Goal: Information Seeking & Learning: Learn about a topic

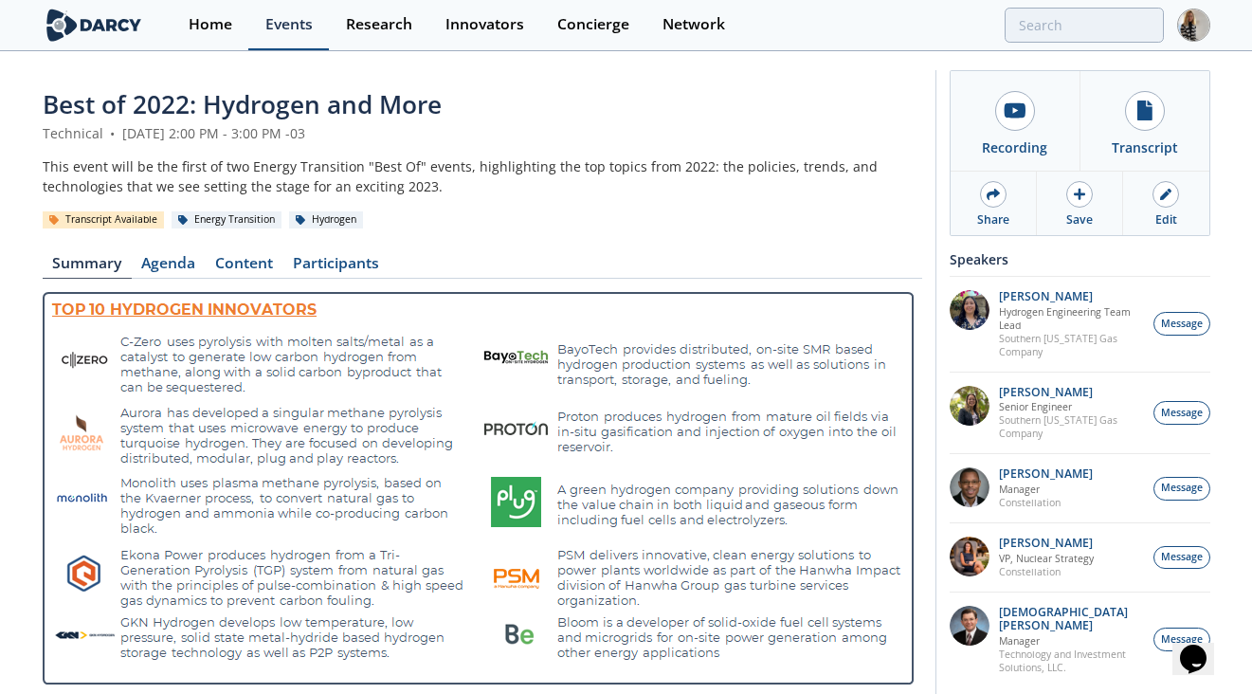
click at [280, 26] on div "Events" at bounding box center [288, 24] width 47 height 15
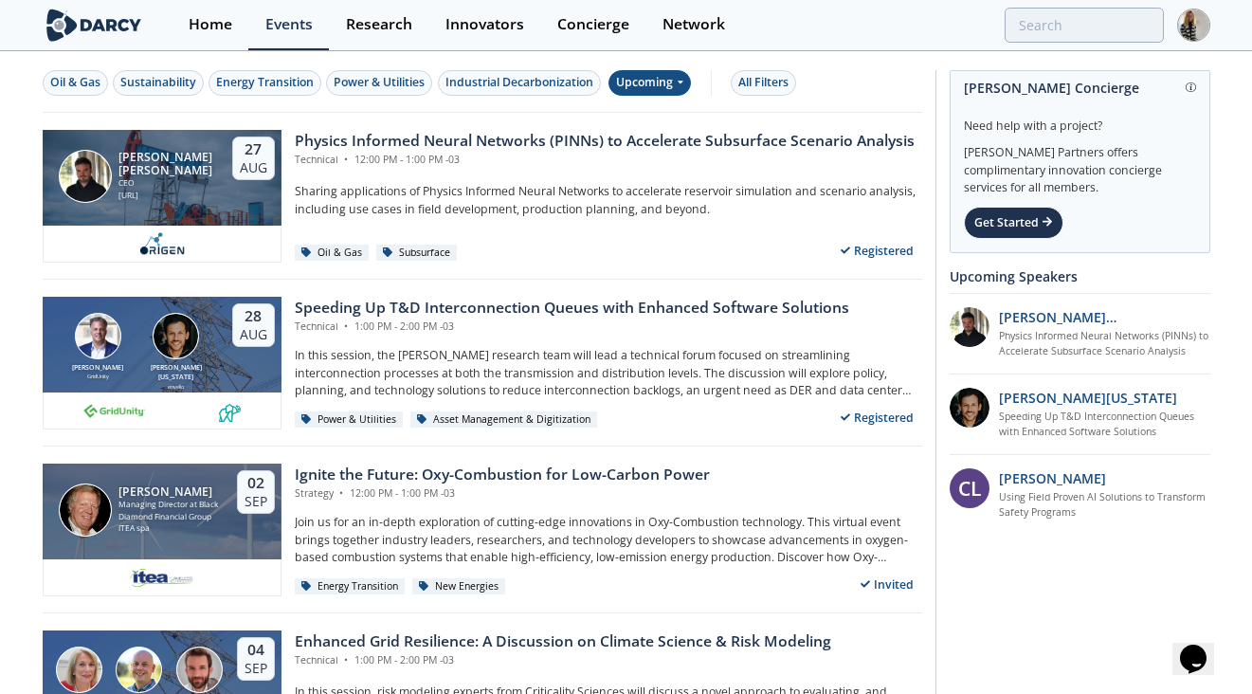
click at [644, 87] on div "Upcoming" at bounding box center [649, 83] width 82 height 26
click at [642, 139] on div "Past" at bounding box center [673, 145] width 118 height 30
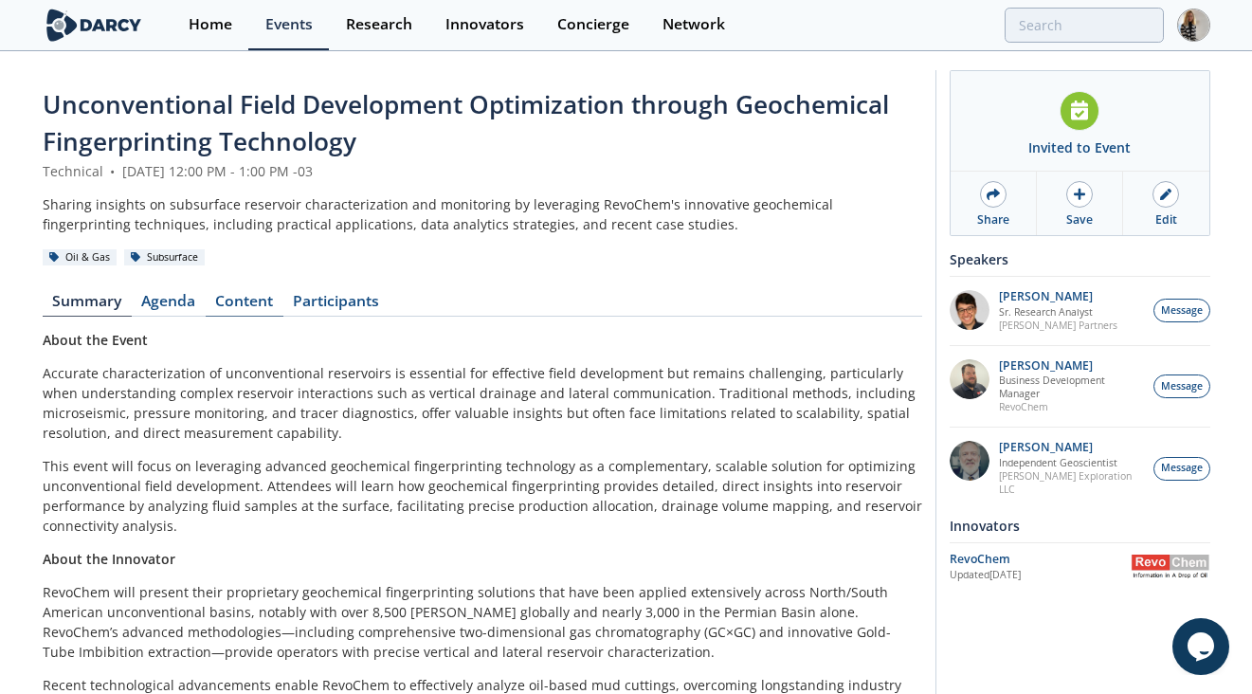
click at [239, 299] on link "Content" at bounding box center [245, 305] width 78 height 23
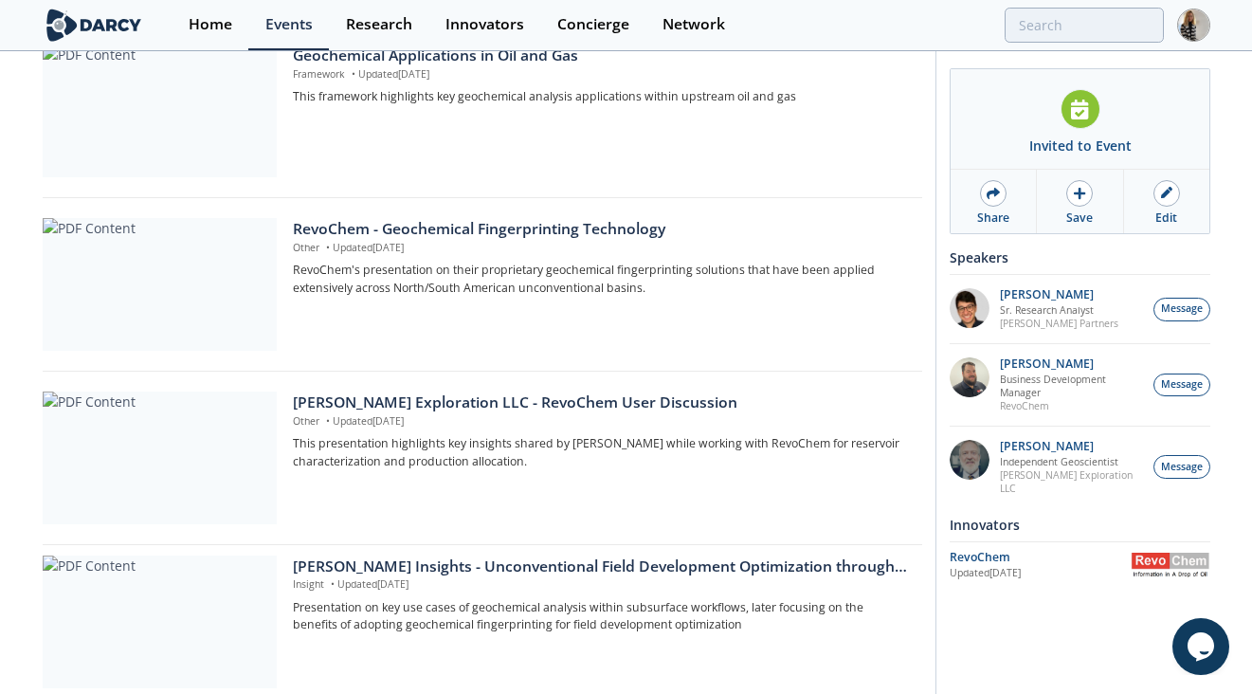
scroll to position [547, 0]
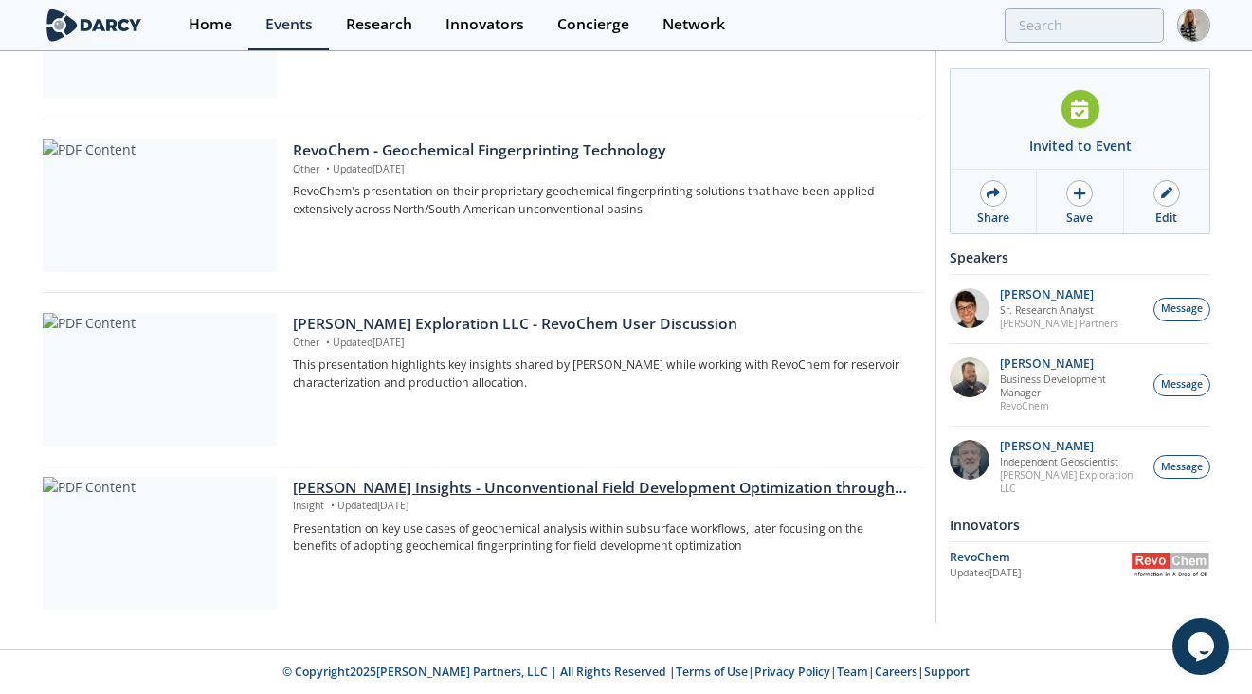
click at [539, 491] on div "[PERSON_NAME] Insights - Unconventional Field Development Optimization through …" at bounding box center [600, 488] width 615 height 23
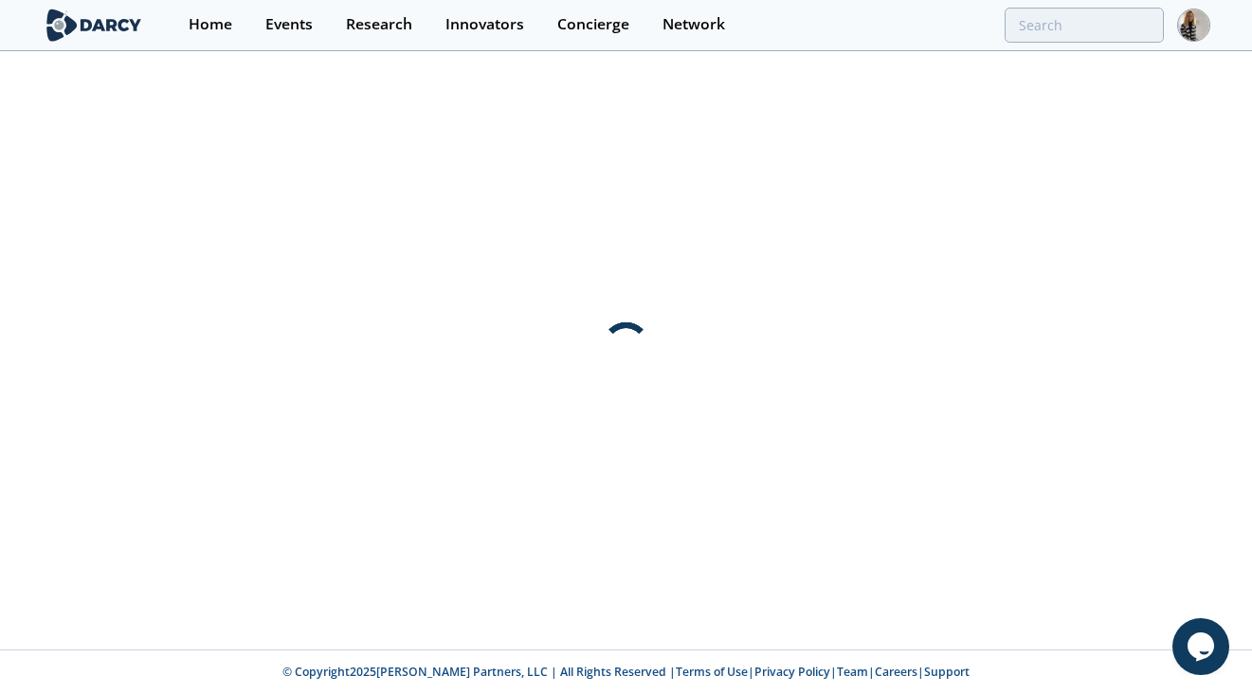
scroll to position [0, 0]
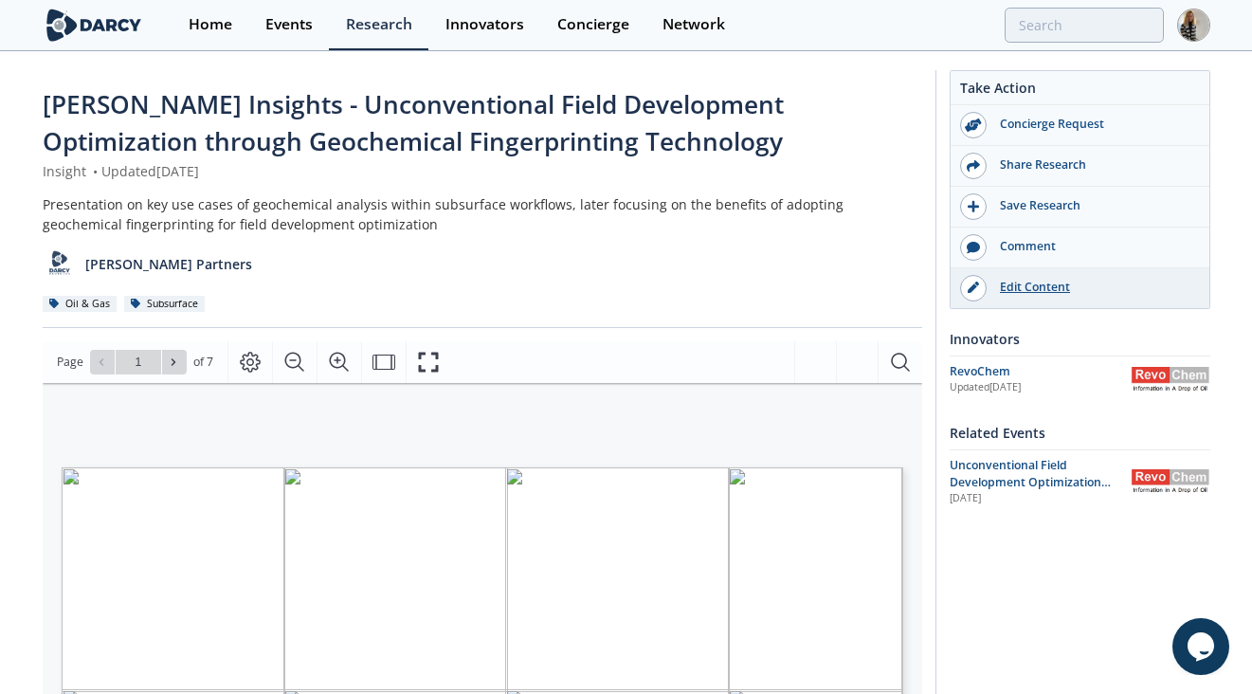
click at [1034, 295] on div "Edit Content" at bounding box center [1093, 287] width 212 height 17
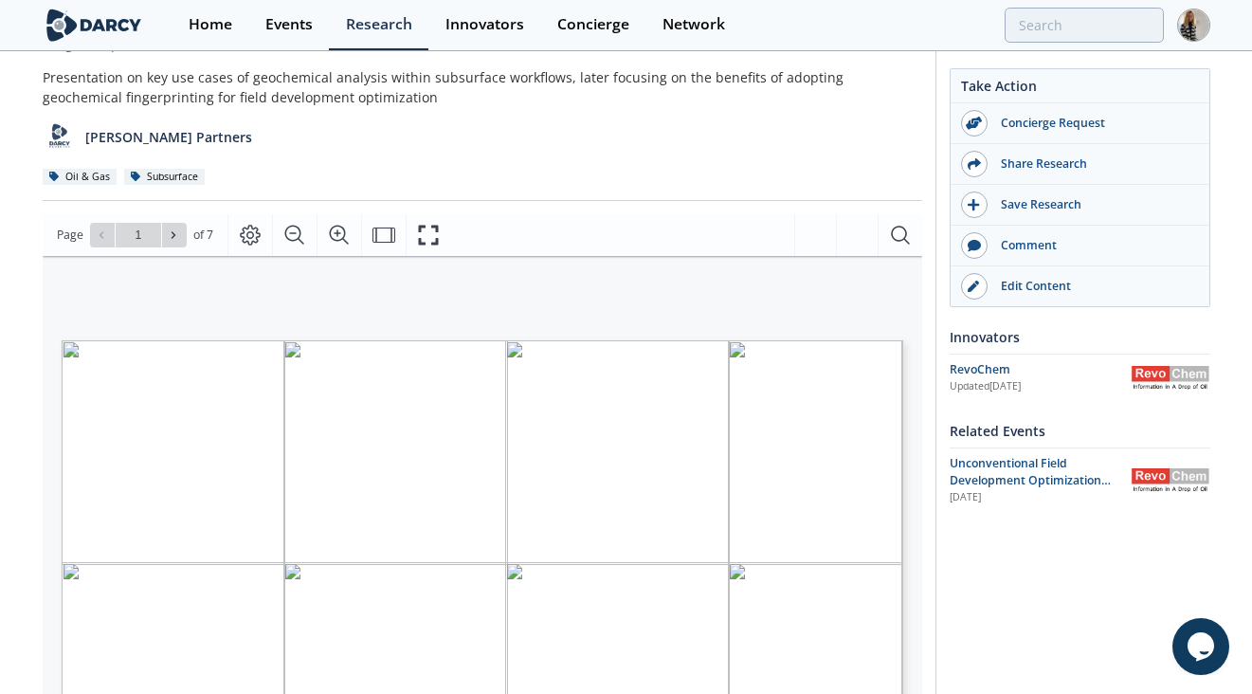
scroll to position [129, 0]
click at [172, 235] on icon at bounding box center [174, 232] width 4 height 7
type input "2"
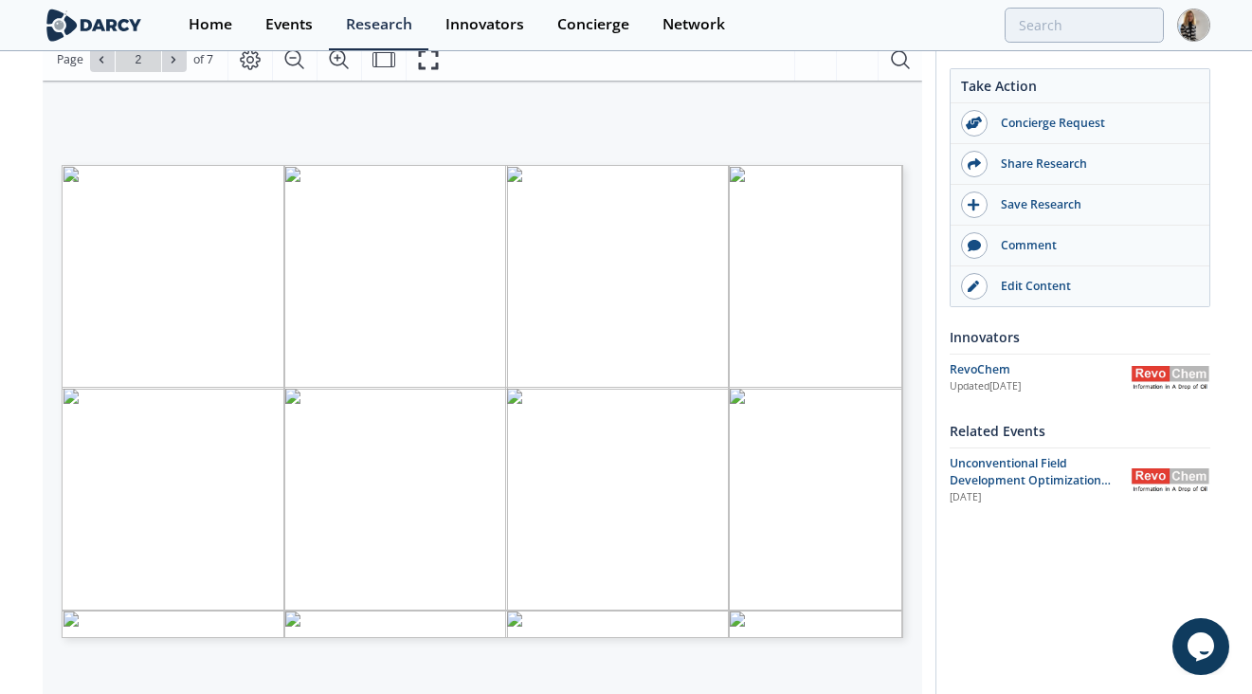
scroll to position [305, 0]
click at [172, 61] on icon at bounding box center [173, 56] width 11 height 11
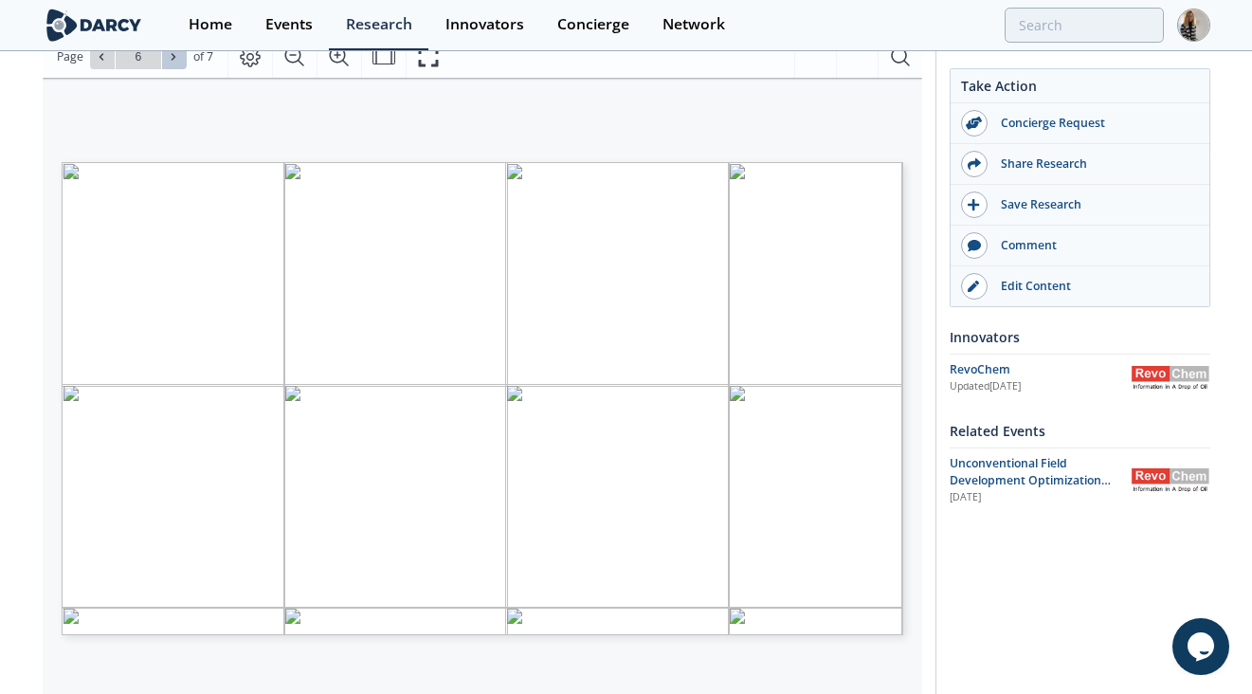
click at [172, 61] on icon at bounding box center [173, 56] width 11 height 11
click at [172, 61] on div "Go to Page 7" at bounding box center [138, 57] width 97 height 25
click at [108, 53] on span at bounding box center [102, 56] width 13 height 13
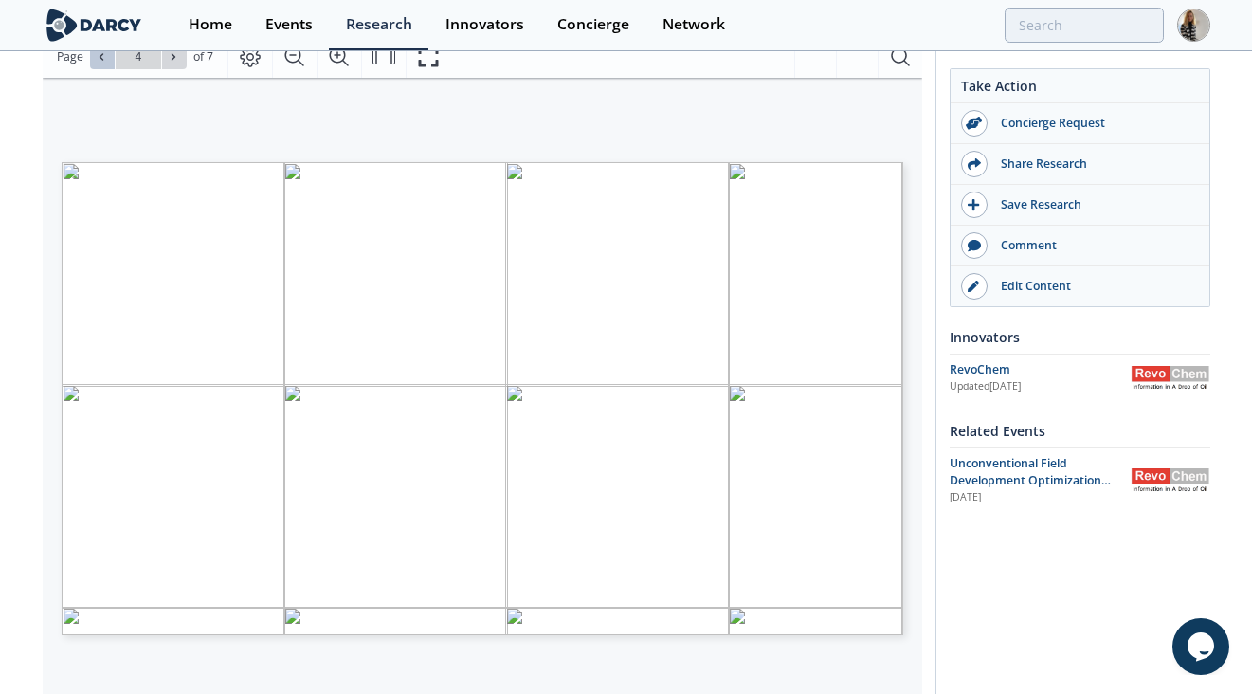
click at [108, 53] on span at bounding box center [102, 56] width 13 height 13
type input "2"
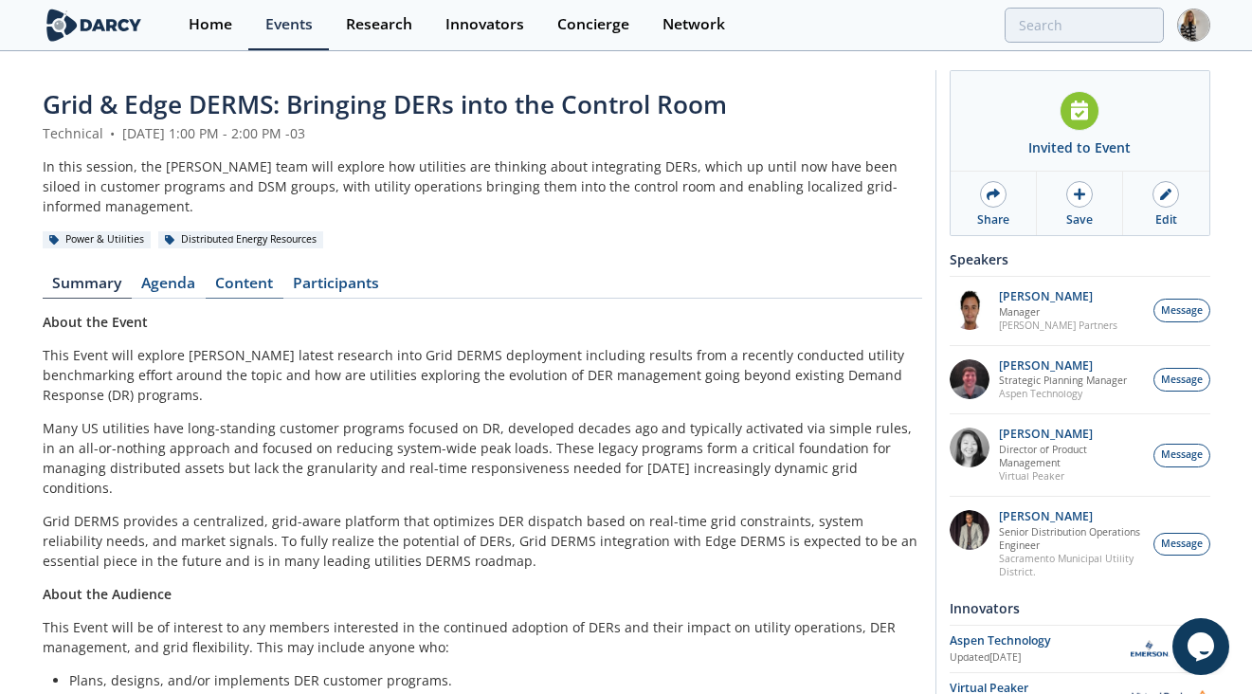
click at [252, 276] on link "Content" at bounding box center [245, 287] width 78 height 23
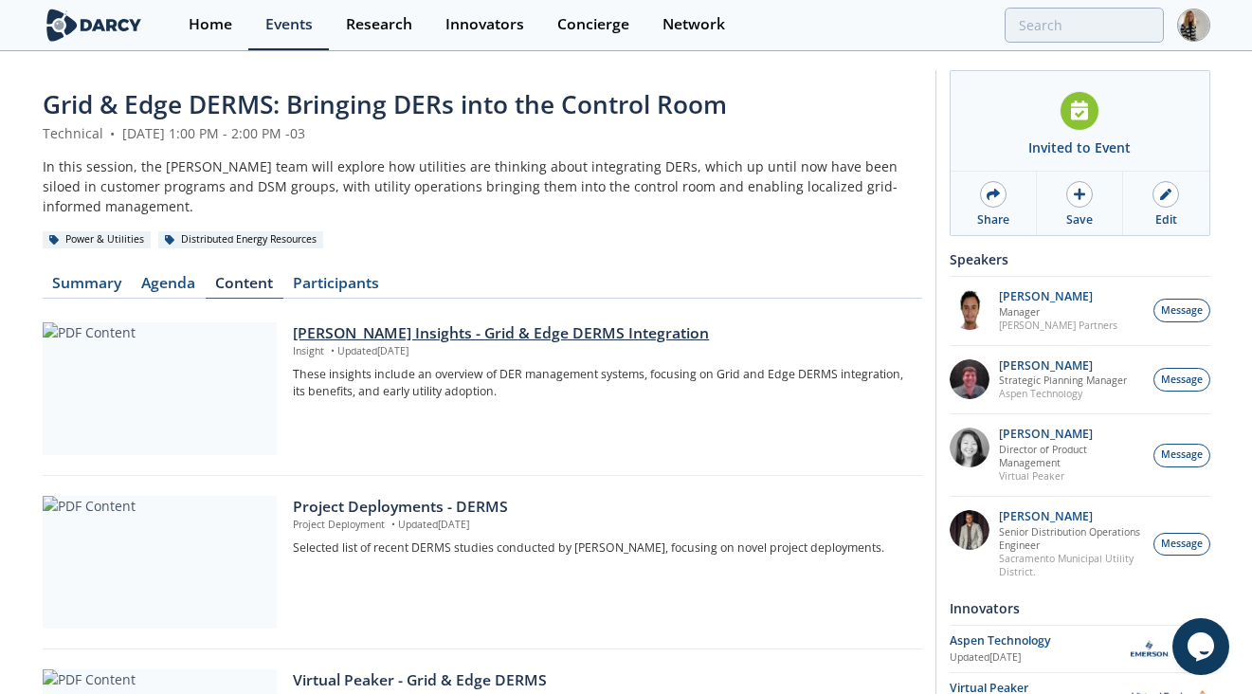
click at [534, 322] on div "Darcy Insights - Grid & Edge DERMS Integration" at bounding box center [600, 333] width 615 height 23
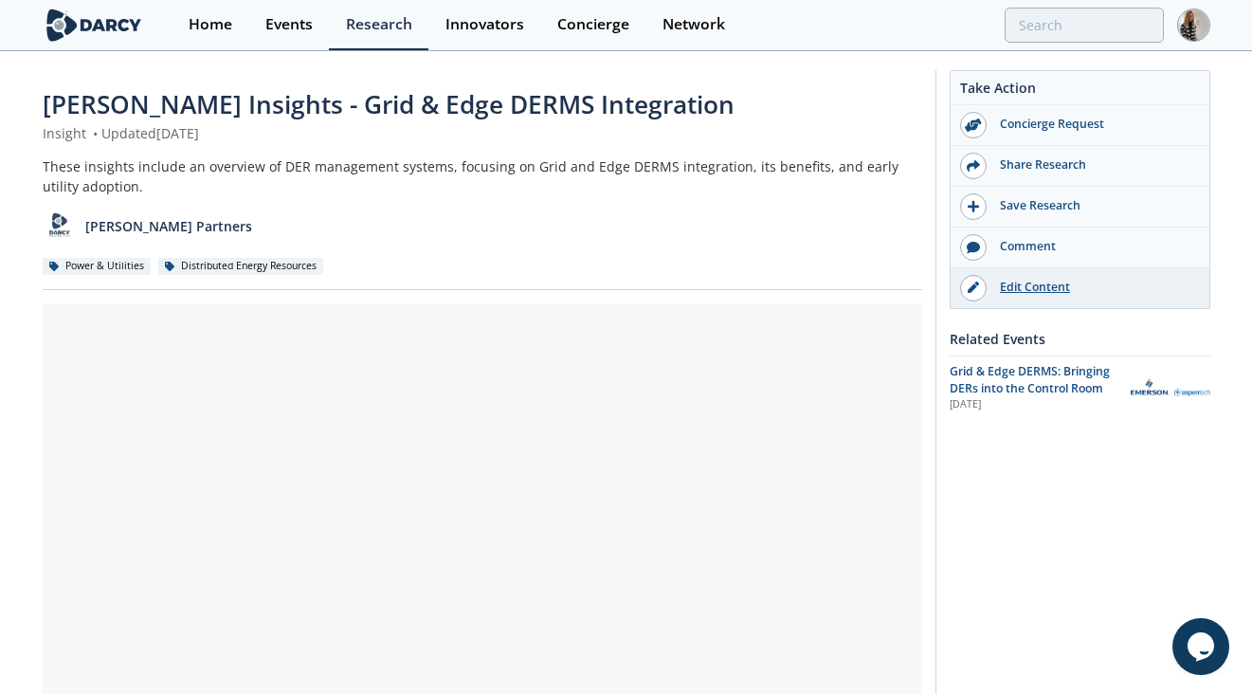
click at [1033, 284] on div "Edit Content" at bounding box center [1093, 287] width 212 height 17
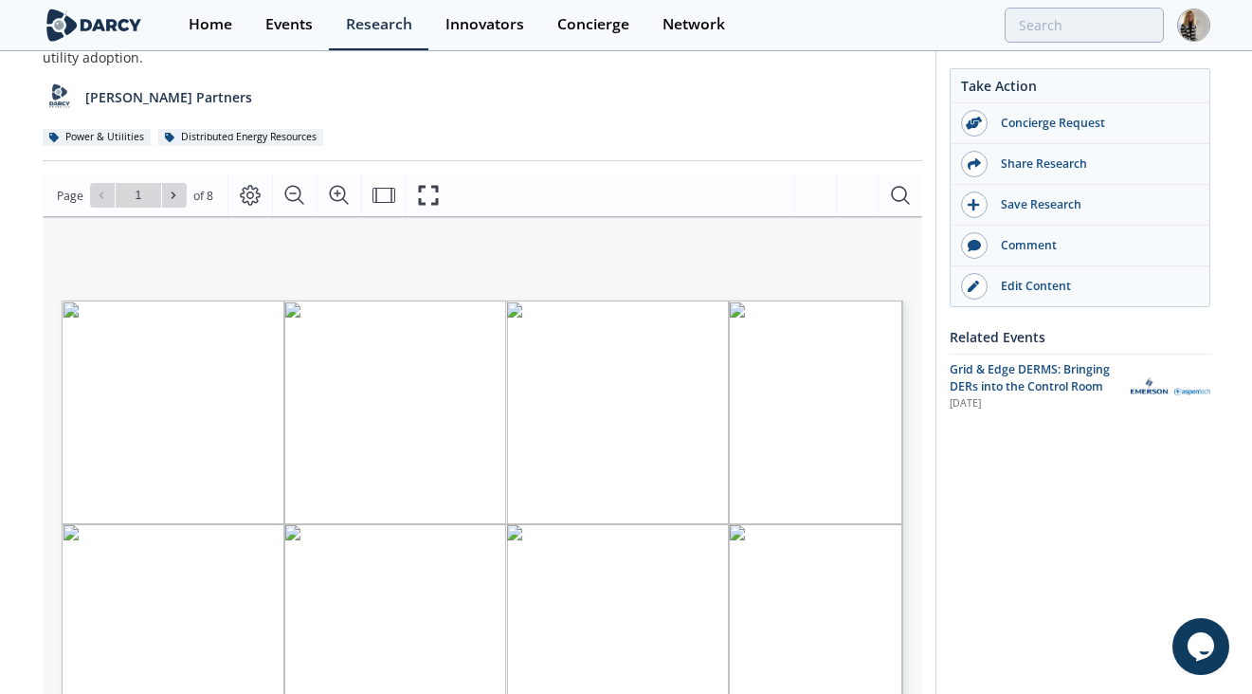
scroll to position [130, 0]
click at [177, 191] on icon at bounding box center [173, 194] width 11 height 11
type input "2"
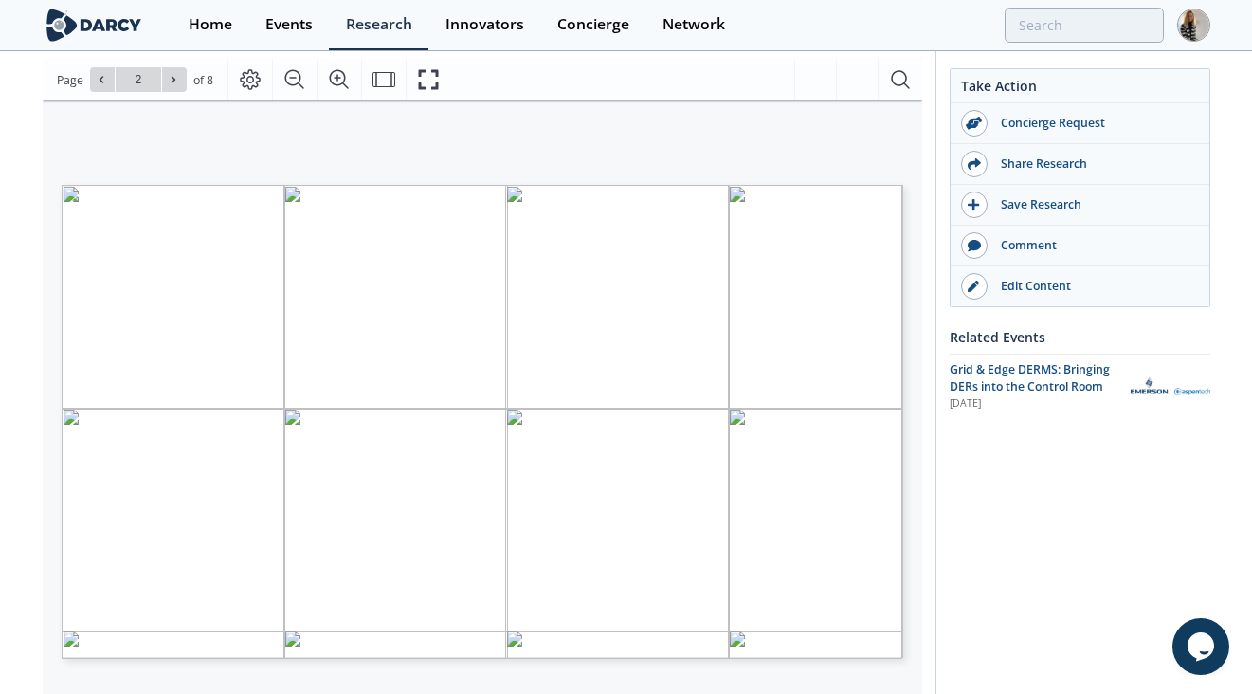
scroll to position [249, 0]
click at [175, 70] on icon at bounding box center [173, 74] width 11 height 11
type input "3"
click at [175, 70] on icon at bounding box center [173, 74] width 11 height 11
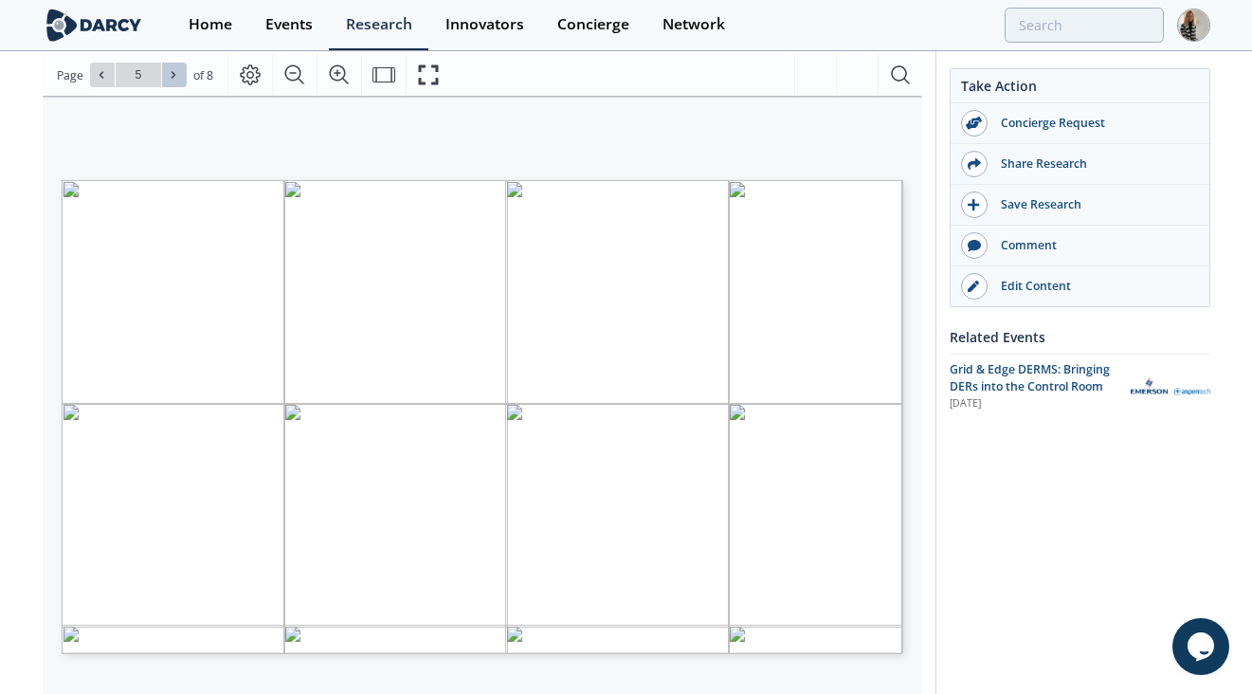
click at [175, 70] on icon at bounding box center [173, 74] width 11 height 11
click at [175, 70] on div "Go to Page 8" at bounding box center [138, 75] width 97 height 25
click at [100, 75] on icon at bounding box center [102, 75] width 4 height 7
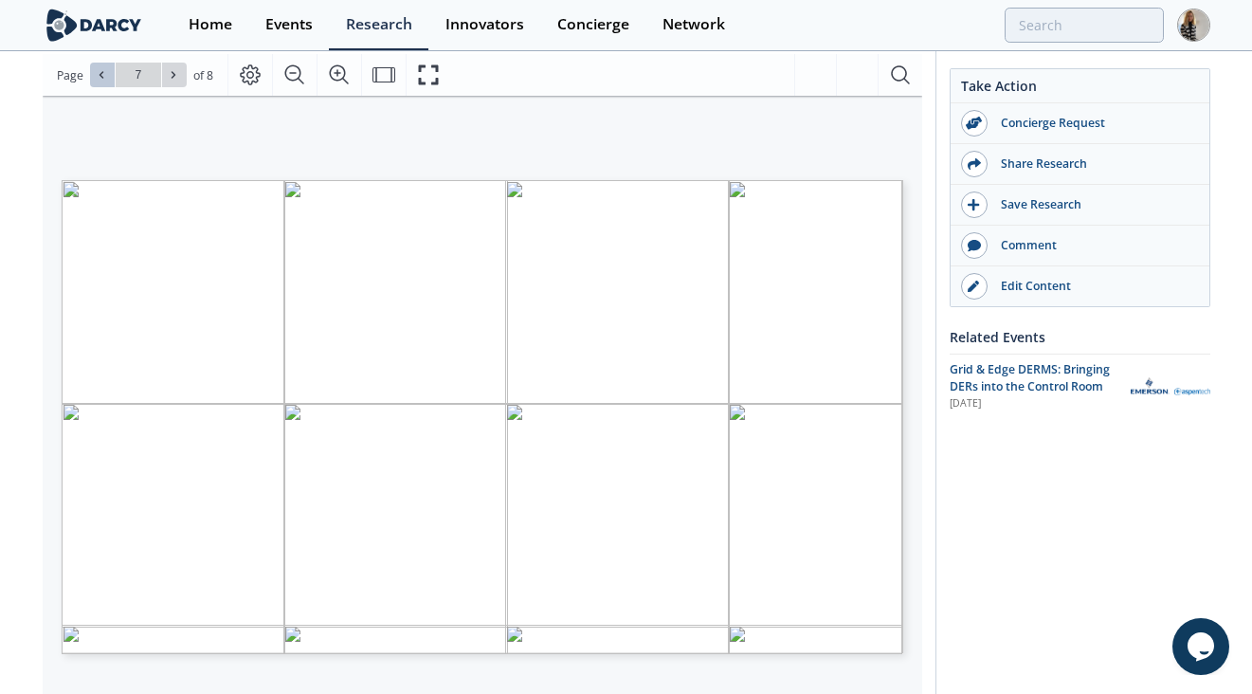
click at [100, 75] on icon at bounding box center [102, 75] width 4 height 7
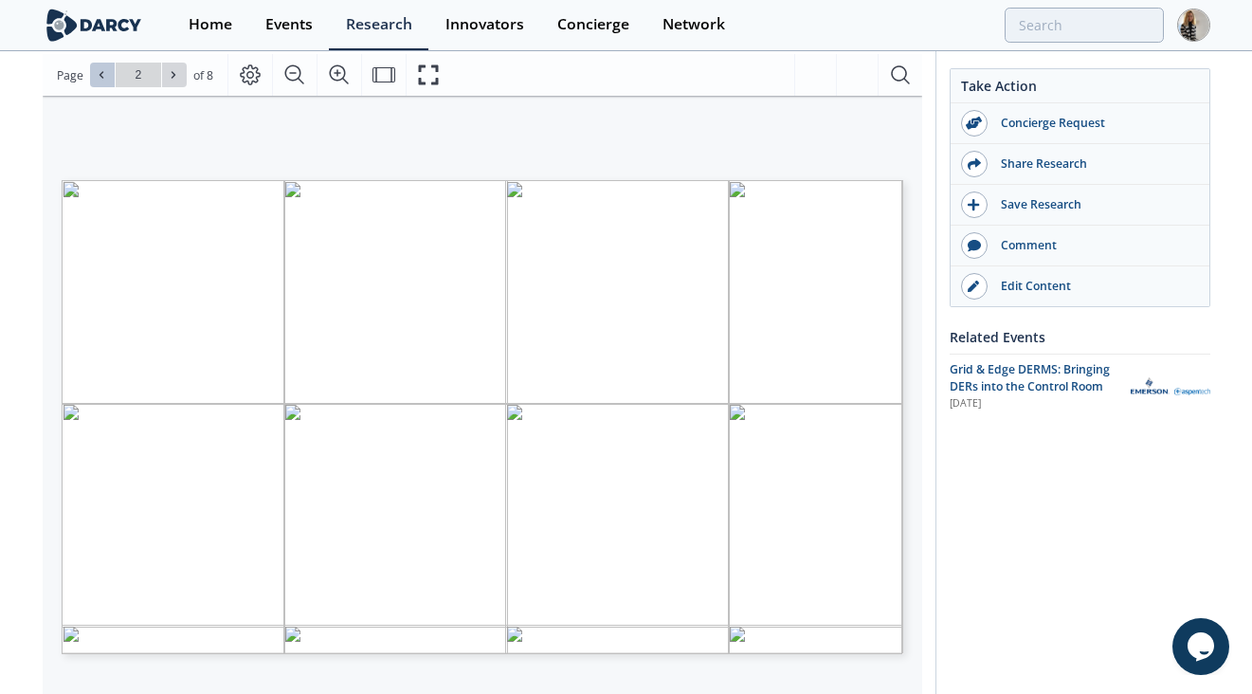
click at [100, 75] on icon at bounding box center [102, 75] width 4 height 7
click at [172, 81] on button at bounding box center [174, 75] width 25 height 25
type input "2"
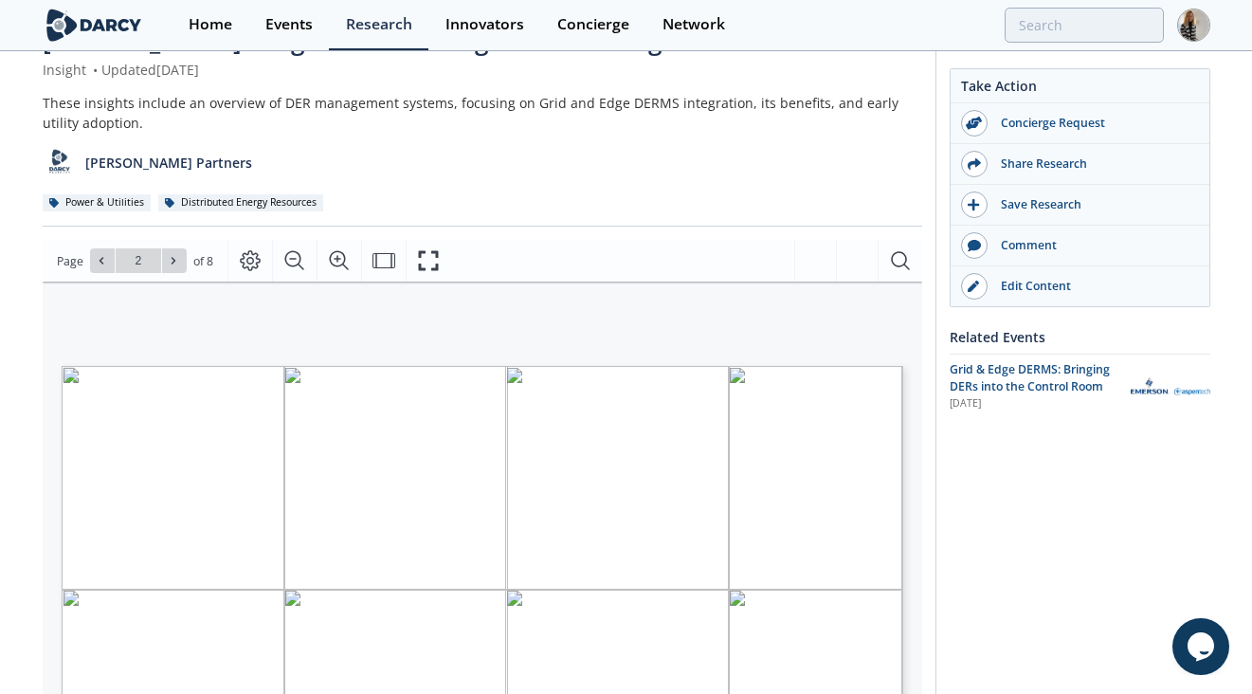
scroll to position [0, 0]
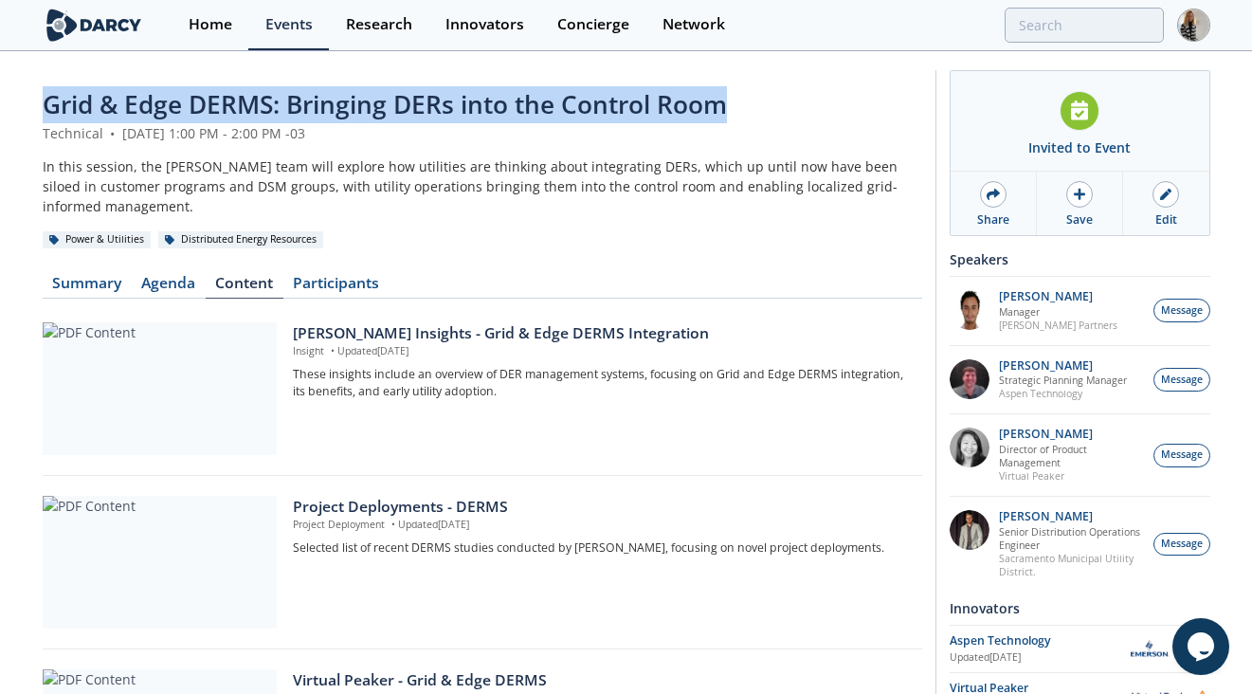
drag, startPoint x: 44, startPoint y: 102, endPoint x: 722, endPoint y: 101, distance: 678.5
click at [722, 101] on span "Grid & Edge DERMS: Bringing DERs into the Control Room" at bounding box center [385, 104] width 684 height 34
